Goal: Transaction & Acquisition: Purchase product/service

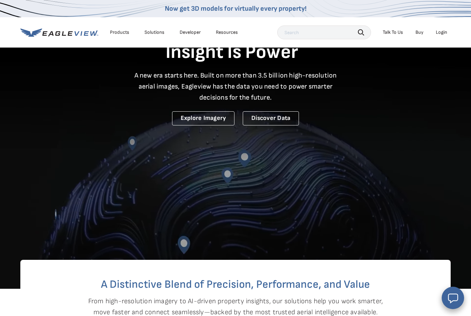
click at [418, 31] on link "Buy" at bounding box center [419, 32] width 8 height 6
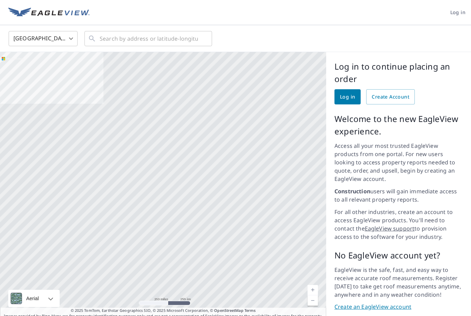
click at [346, 97] on span "Log in" at bounding box center [347, 97] width 15 height 9
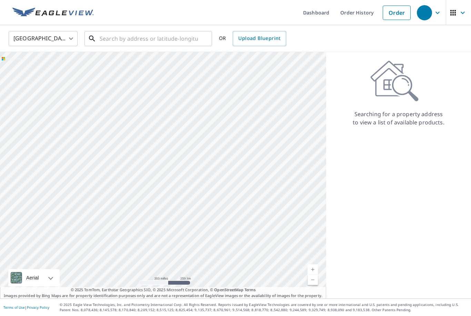
click at [156, 40] on input "text" at bounding box center [149, 38] width 98 height 19
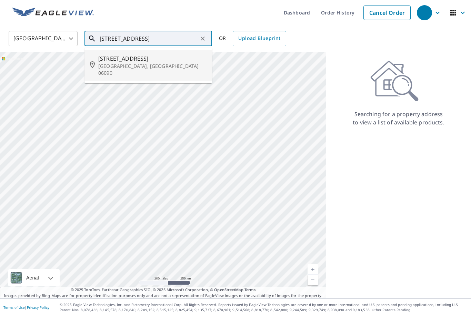
click at [127, 61] on span "281 Simsbury Rd" at bounding box center [152, 58] width 108 height 8
type input "281 Simsbury Rd West Granby, CT 06090"
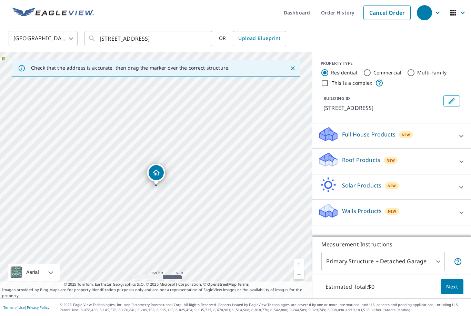
click at [300, 269] on link "Current Level 17, Zoom In" at bounding box center [299, 264] width 10 height 10
click at [299, 269] on link "Current Level 18, Zoom In" at bounding box center [299, 264] width 10 height 10
click at [296, 269] on link "Current Level 19, Zoom In" at bounding box center [299, 264] width 10 height 10
click at [442, 160] on div "Roof Products New" at bounding box center [385, 162] width 135 height 20
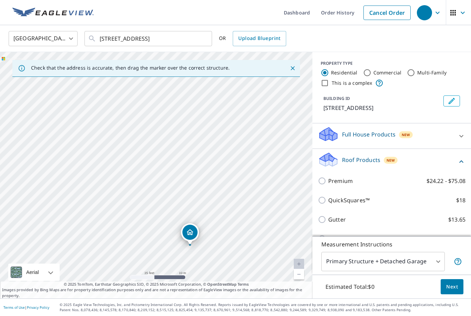
click at [322, 242] on input "Bid Perfect™ $18" at bounding box center [323, 239] width 10 height 8
checkbox input "true"
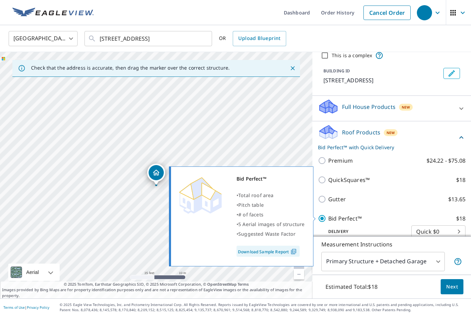
scroll to position [30, 0]
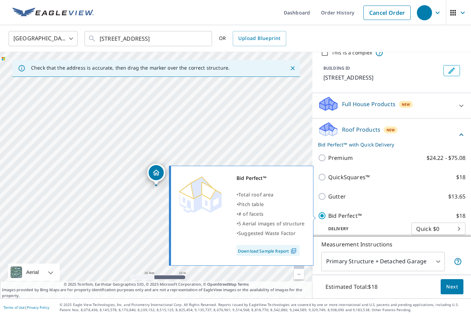
click at [454, 291] on span "Next" at bounding box center [452, 287] width 12 height 9
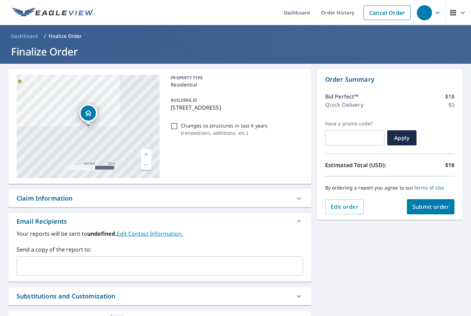
click at [442, 208] on span "Submit order" at bounding box center [430, 207] width 37 height 8
